Goal: Transaction & Acquisition: Purchase product/service

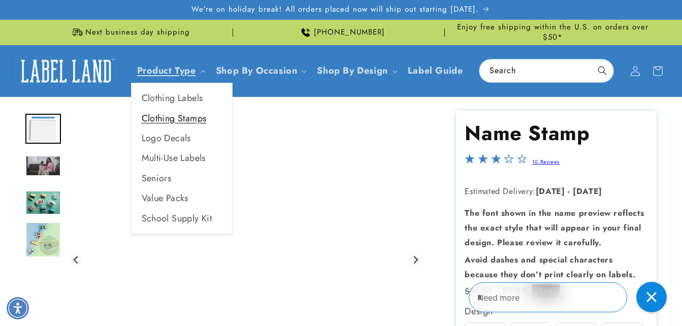
click at [195, 116] on link "Clothing Stamps" at bounding box center [181, 119] width 100 height 20
